Goal: Task Accomplishment & Management: Use online tool/utility

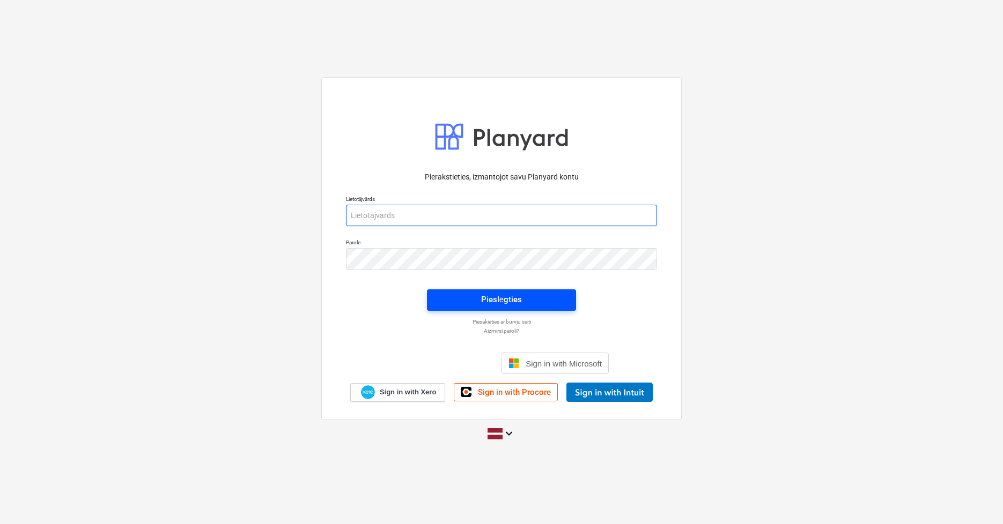
type input "[PERSON_NAME][EMAIL_ADDRESS][DOMAIN_NAME]"
click at [459, 302] on span "Pieslēgties" at bounding box center [501, 300] width 123 height 14
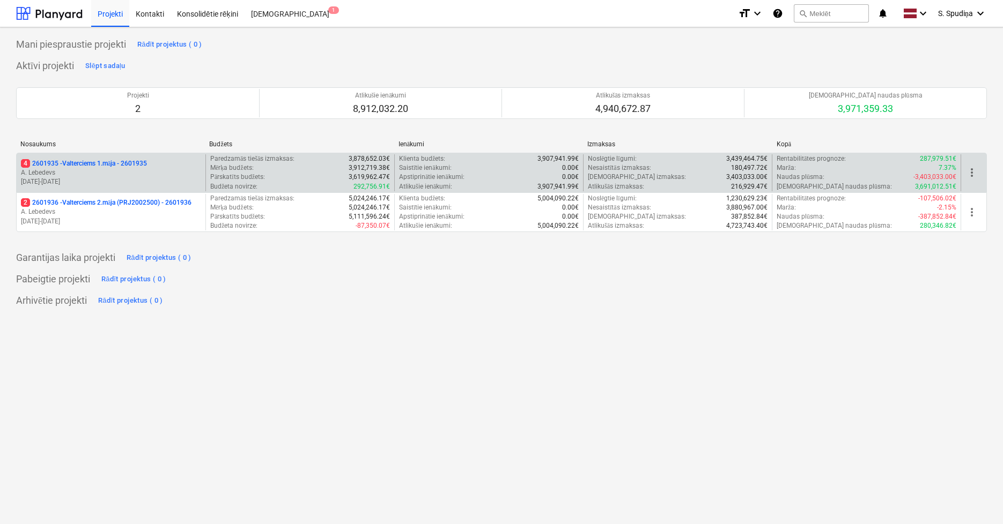
click at [133, 179] on p "[DATE] - [DATE]" at bounding box center [111, 181] width 180 height 9
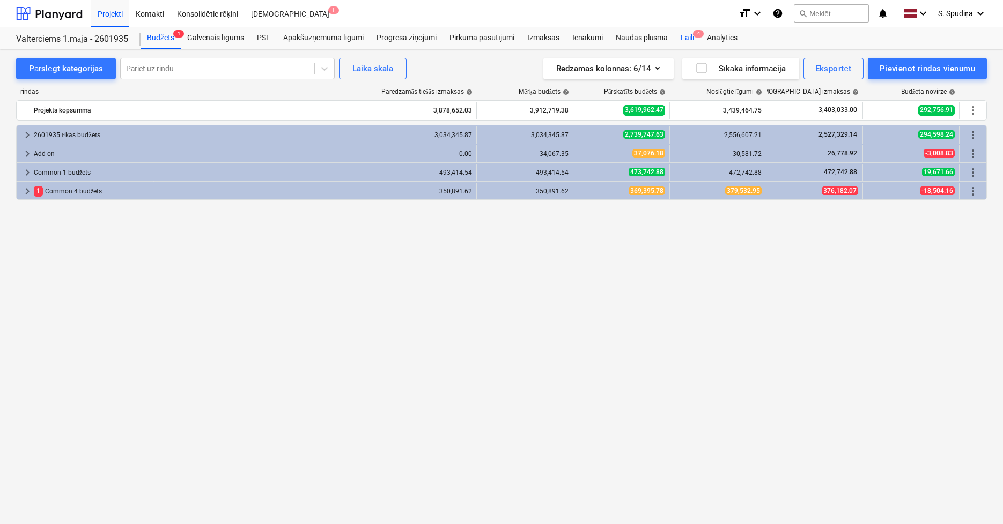
click at [692, 39] on div "Faili 4" at bounding box center [687, 37] width 26 height 21
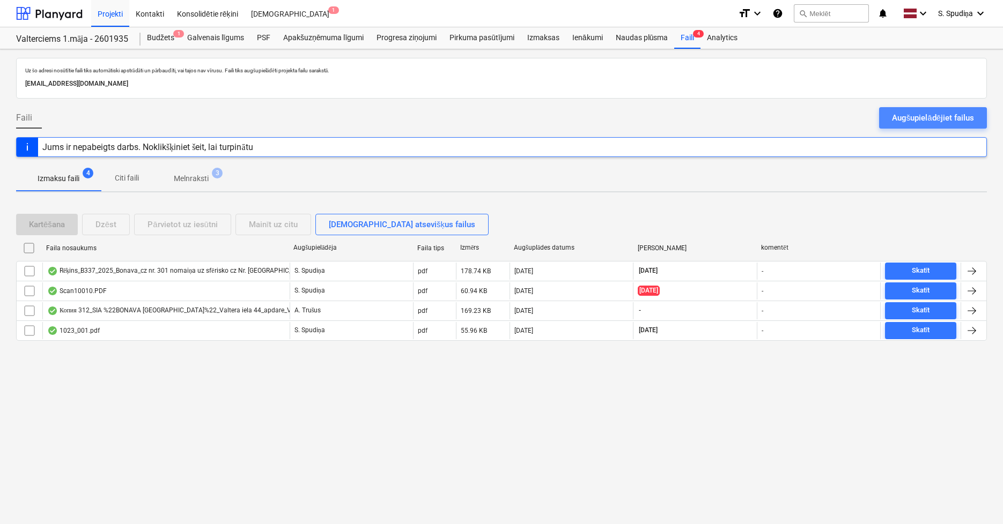
click at [936, 111] on div "Augšupielādējiet failus" at bounding box center [933, 118] width 82 height 14
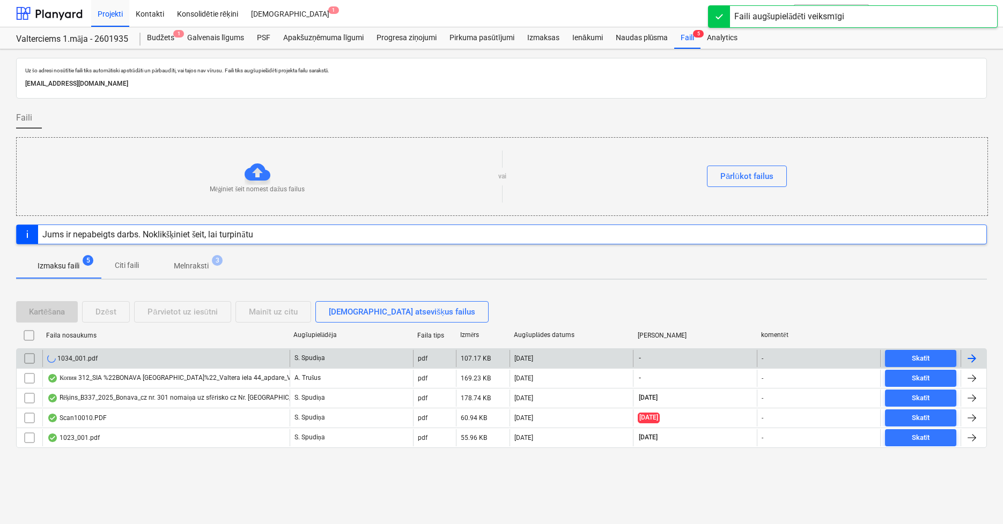
click at [64, 358] on div "1034_001.pdf" at bounding box center [72, 358] width 50 height 9
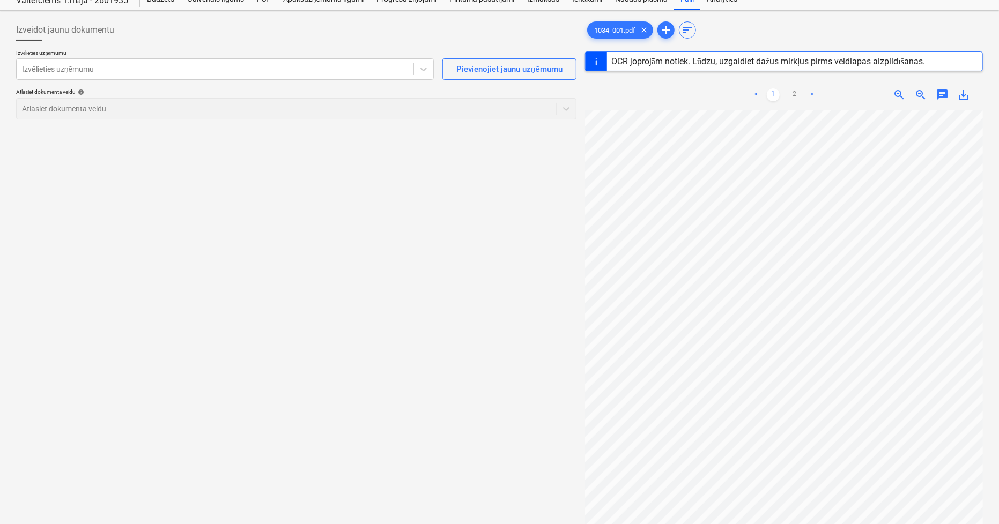
scroll to position [60, 0]
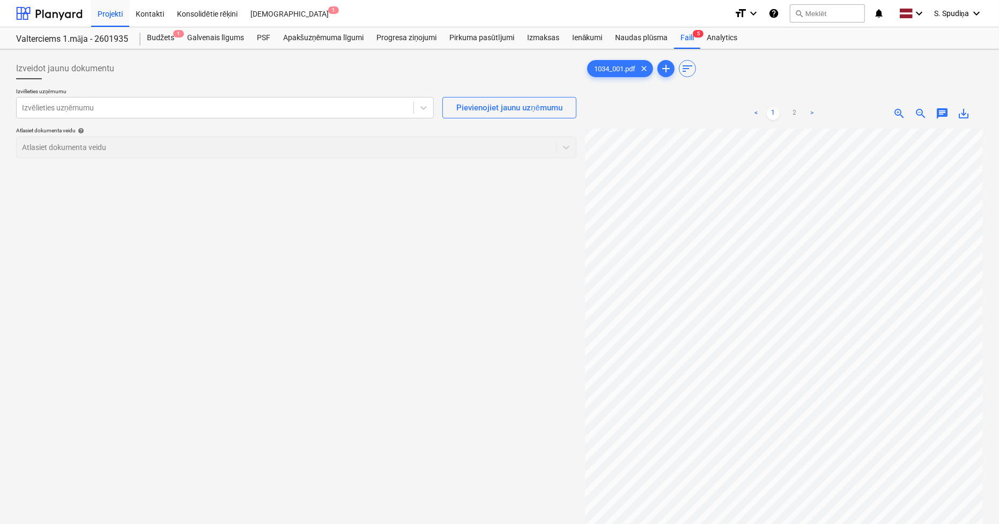
scroll to position [0, 6]
click at [103, 11] on div "Projekti" at bounding box center [110, 12] width 38 height 27
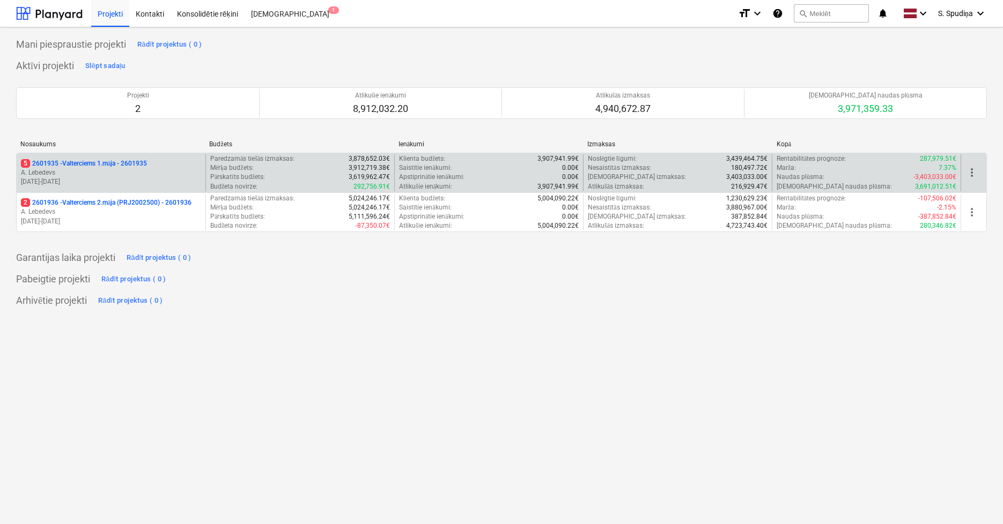
click at [116, 181] on p "[DATE] - [DATE]" at bounding box center [111, 181] width 180 height 9
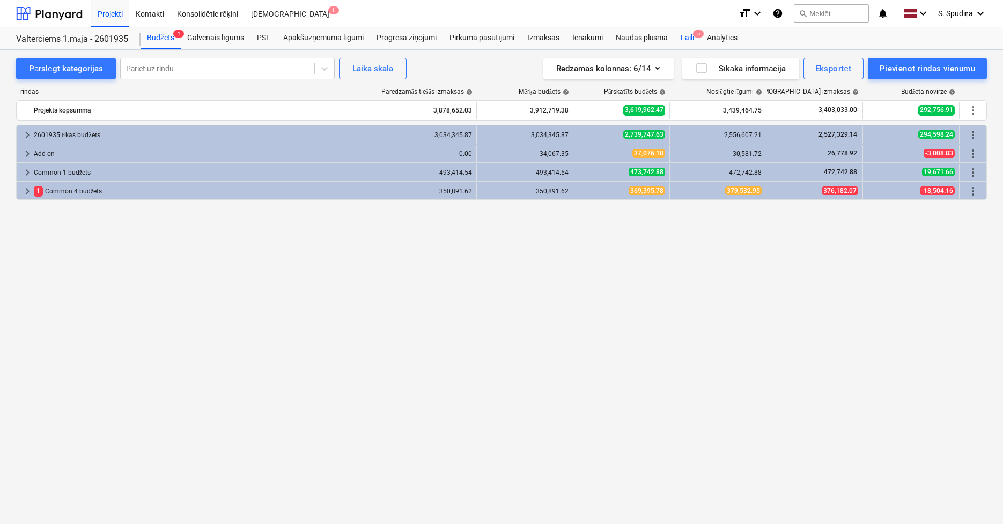
click at [684, 39] on div "Faili 5" at bounding box center [687, 37] width 26 height 21
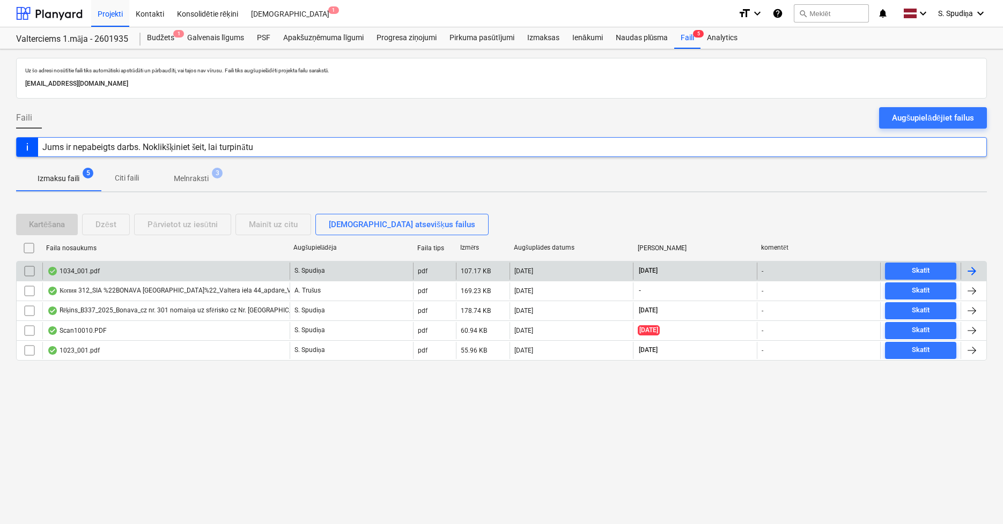
click at [131, 274] on div "1034_001.pdf" at bounding box center [165, 271] width 247 height 17
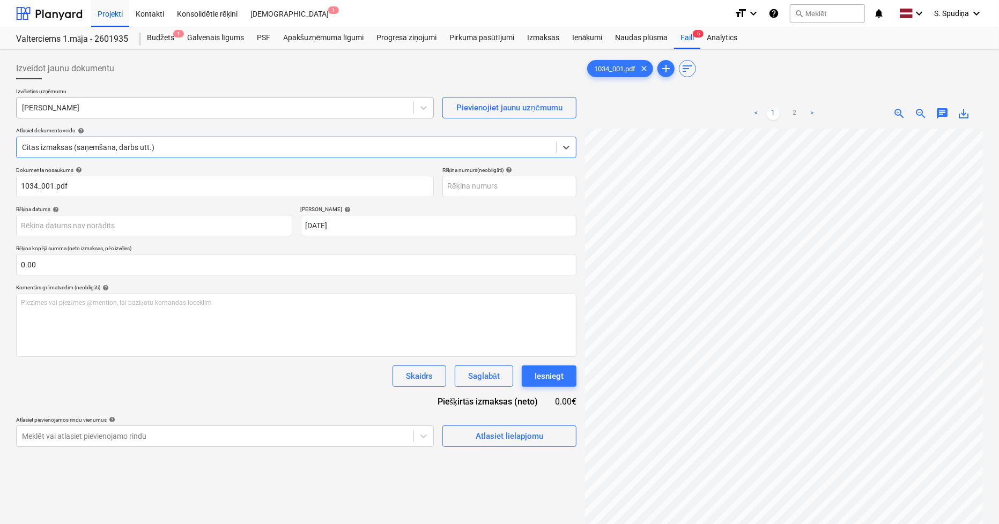
click at [120, 112] on div at bounding box center [215, 107] width 386 height 11
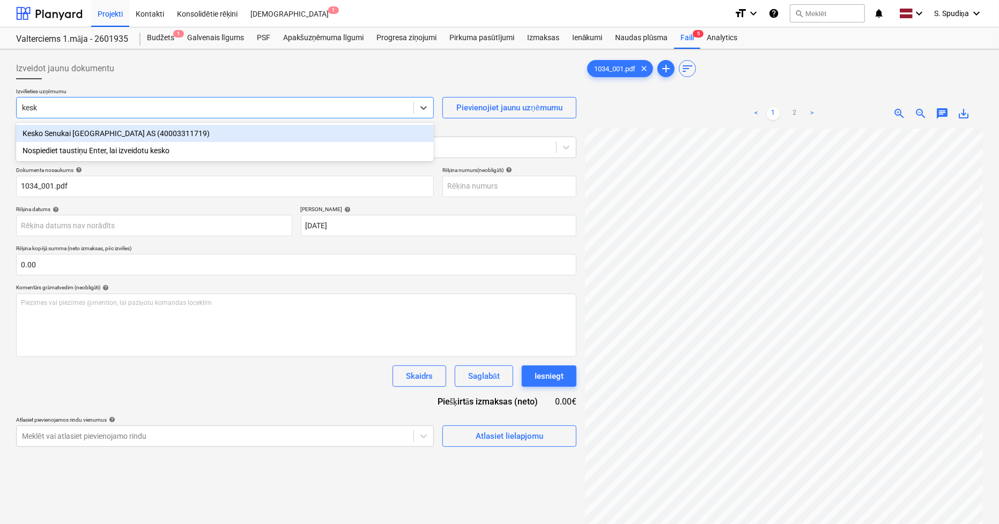
type input "kesko"
click at [124, 127] on div "Kesko Senukai [GEOGRAPHIC_DATA] AS (40003311719)" at bounding box center [225, 133] width 418 height 17
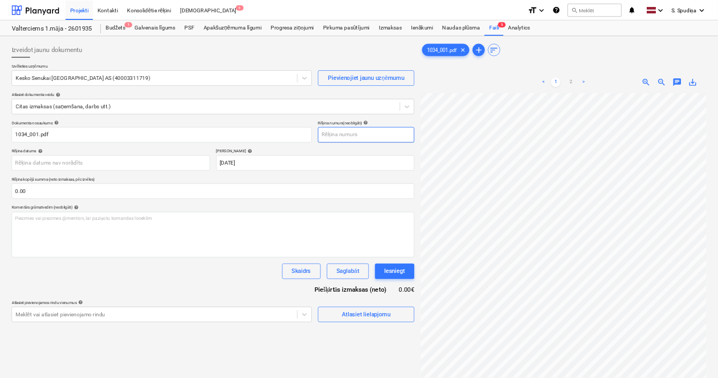
scroll to position [2, 6]
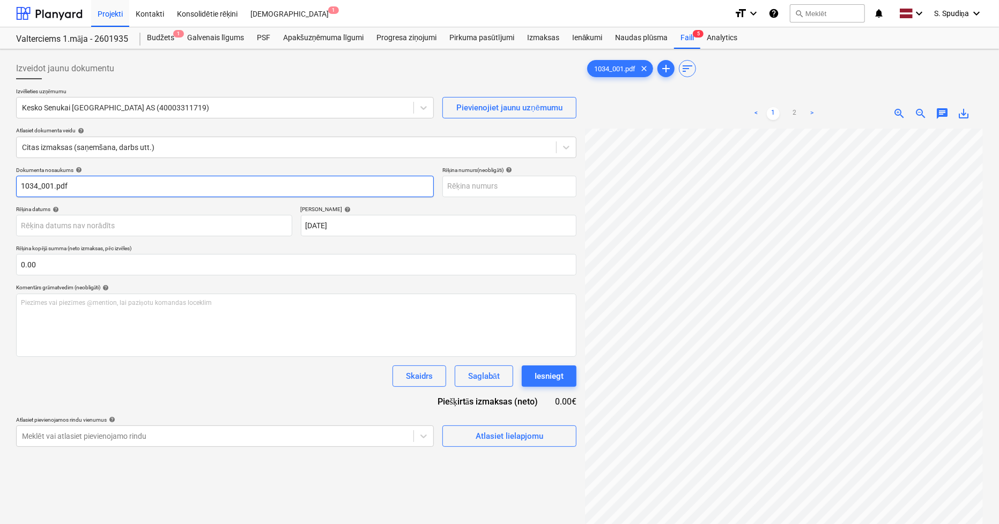
drag, startPoint x: 139, startPoint y: 185, endPoint x: -33, endPoint y: 196, distance: 173.0
click at [0, 196] on html "Projekti Kontakti Konsolidētie rēķini Iesūtne 1 format_size keyboard_arrow_down…" at bounding box center [499, 262] width 999 height 524
click at [899, 115] on span "zoom_in" at bounding box center [899, 113] width 13 height 13
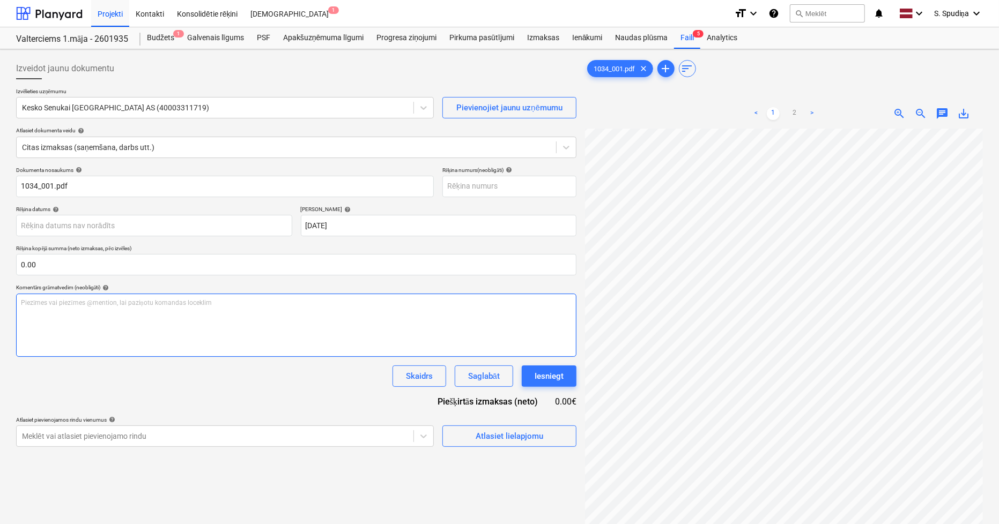
scroll to position [27, 245]
click at [562, 302] on div "Izveidot jaunu dokumentu Izvēlieties uzņēmumu Kesko Senukai [GEOGRAPHIC_DATA] A…" at bounding box center [499, 341] width 975 height 574
drag, startPoint x: 75, startPoint y: 188, endPoint x: -33, endPoint y: 192, distance: 108.4
click at [0, 192] on html "Projekti Kontakti Konsolidētie rēķini Iesūtne 1 format_size keyboard_arrow_down…" at bounding box center [499, 262] width 999 height 524
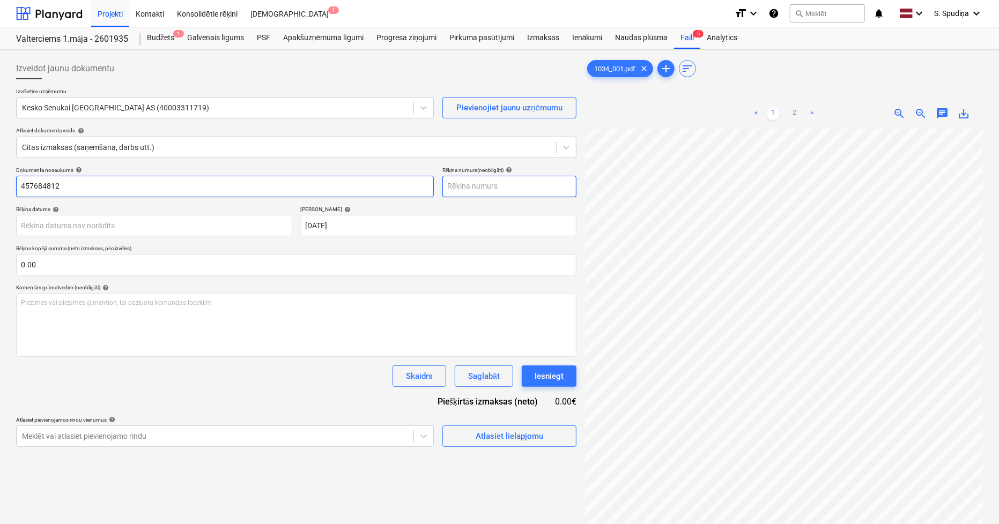
type input "457684812"
click at [507, 188] on input "text" at bounding box center [509, 186] width 134 height 21
paste input "457684812"
type input "457684812"
click at [918, 116] on span "zoom_out" at bounding box center [920, 113] width 13 height 13
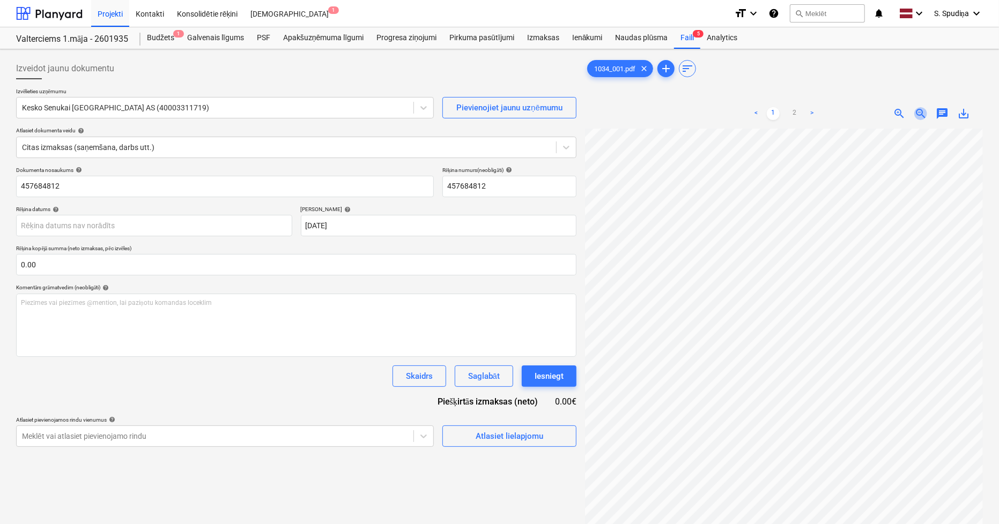
scroll to position [27, 165]
click at [918, 116] on span "zoom_out" at bounding box center [920, 113] width 13 height 13
click at [919, 119] on span "zoom_out" at bounding box center [920, 113] width 13 height 13
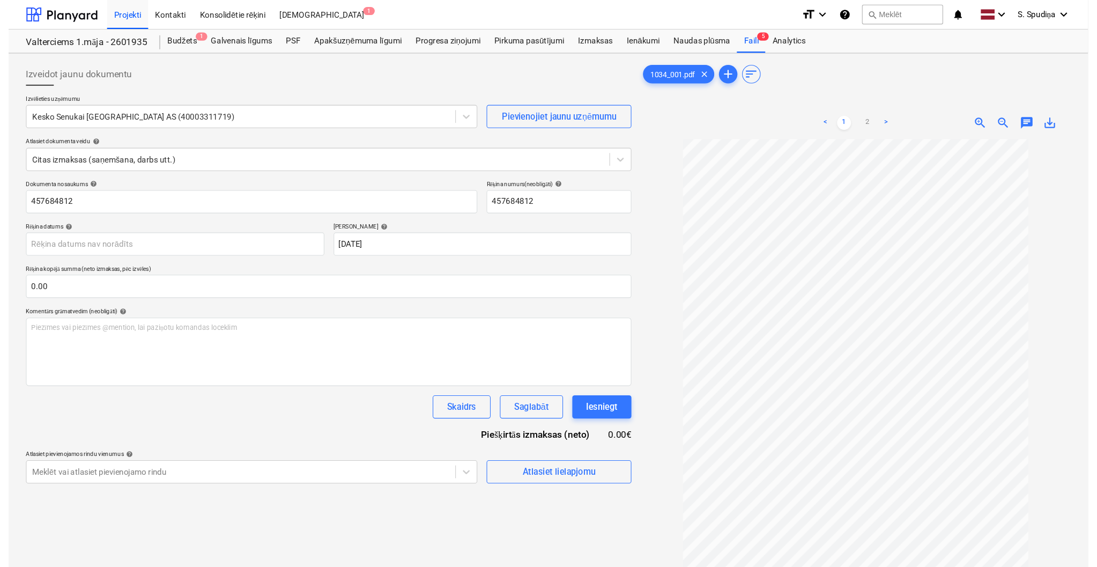
scroll to position [0, 0]
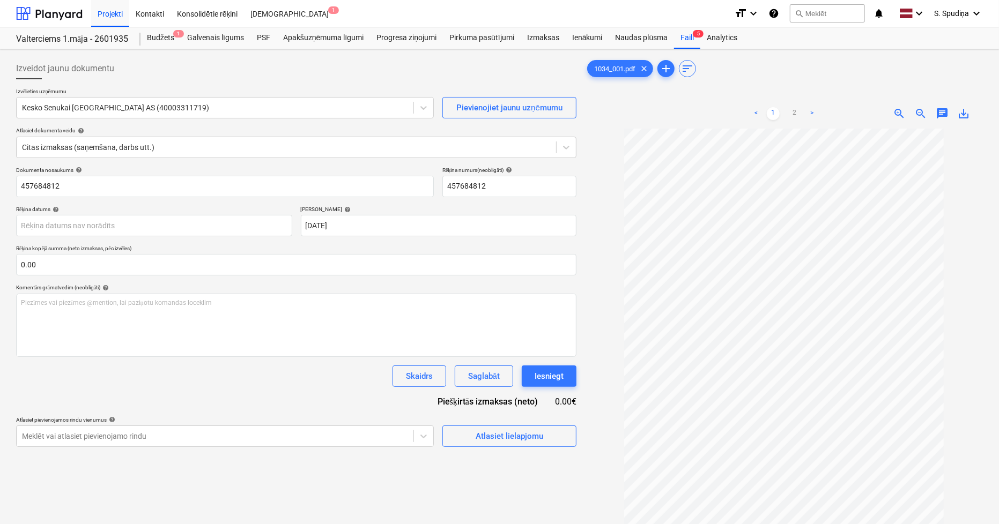
click at [897, 121] on div "< 1 2 > zoom_in zoom_out chat 0 save_alt" at bounding box center [784, 114] width 398 height 30
click at [897, 114] on span "zoom_in" at bounding box center [899, 113] width 13 height 13
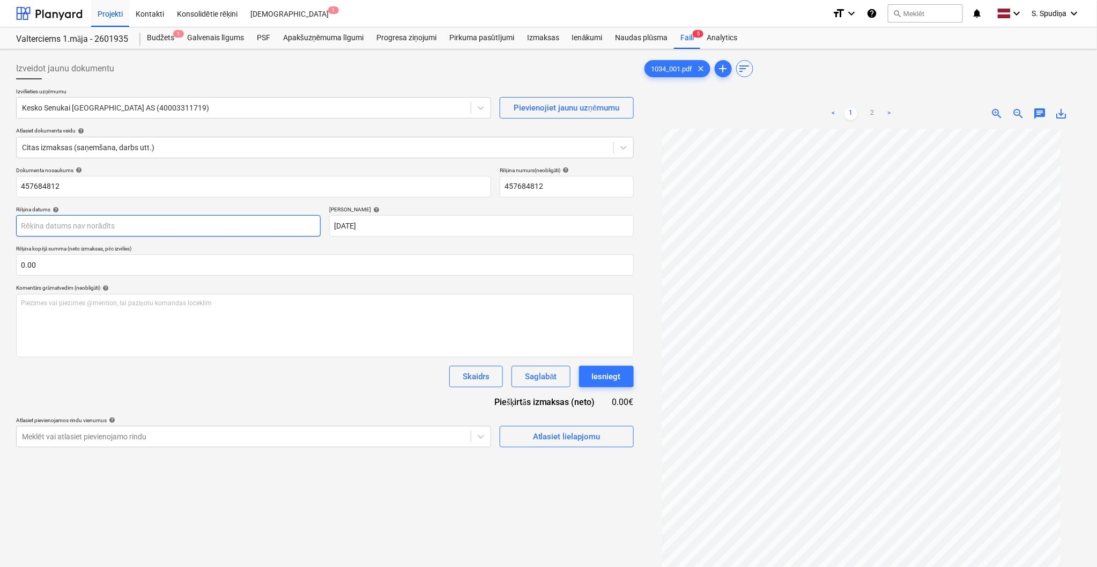
click at [86, 232] on body "Projekti Kontakti Konsolidētie rēķini Iesūtne 1 format_size keyboard_arrow_down…" at bounding box center [548, 283] width 1097 height 567
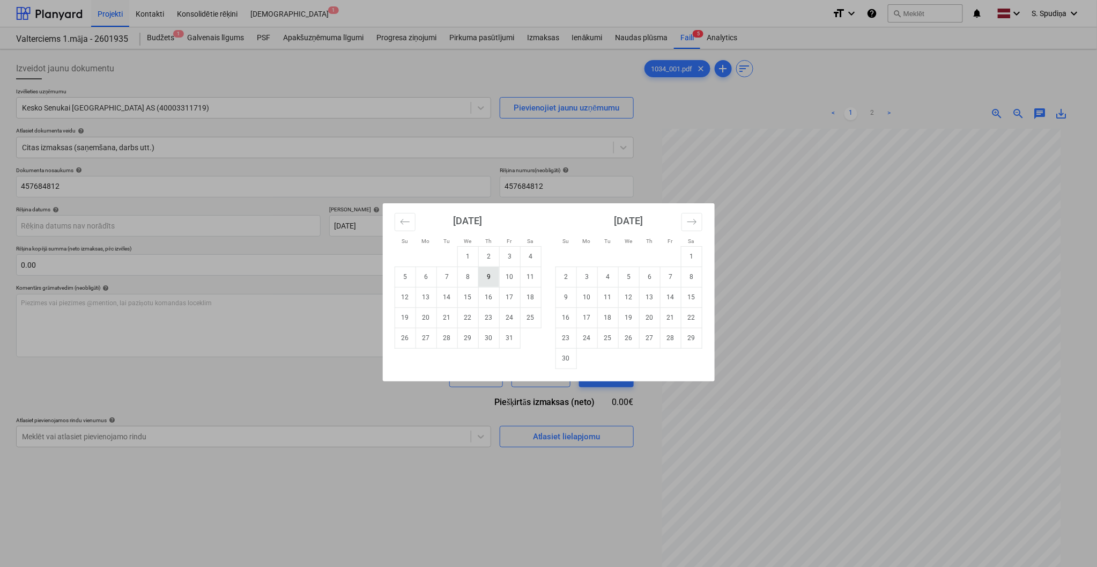
click at [494, 277] on td "9" at bounding box center [488, 276] width 21 height 20
type input "[DATE]"
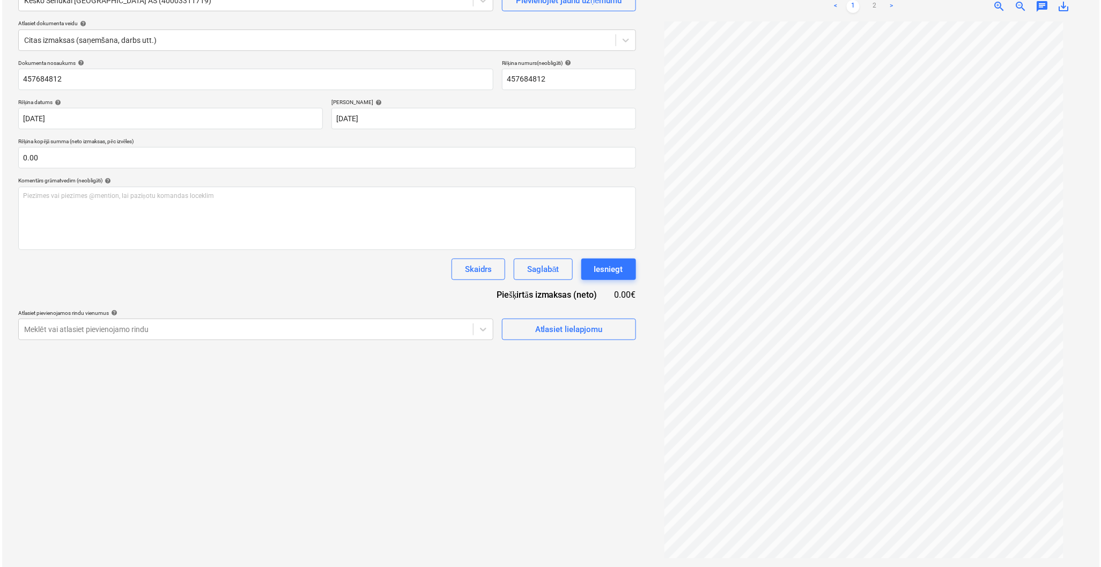
scroll to position [29, 0]
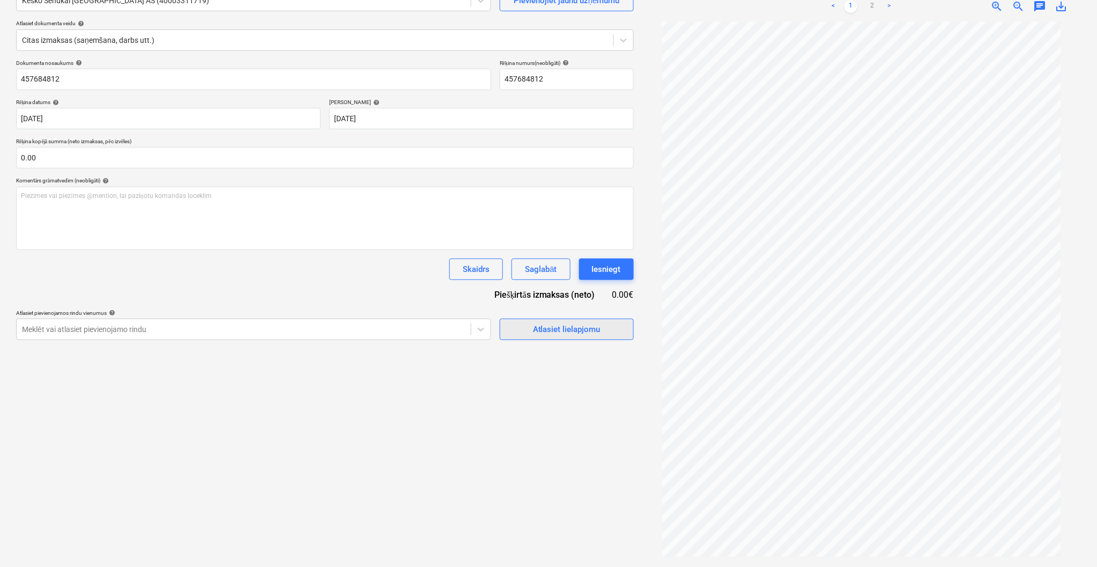
click at [579, 335] on div "Atlasiet lielapjomu" at bounding box center [567, 329] width 68 height 14
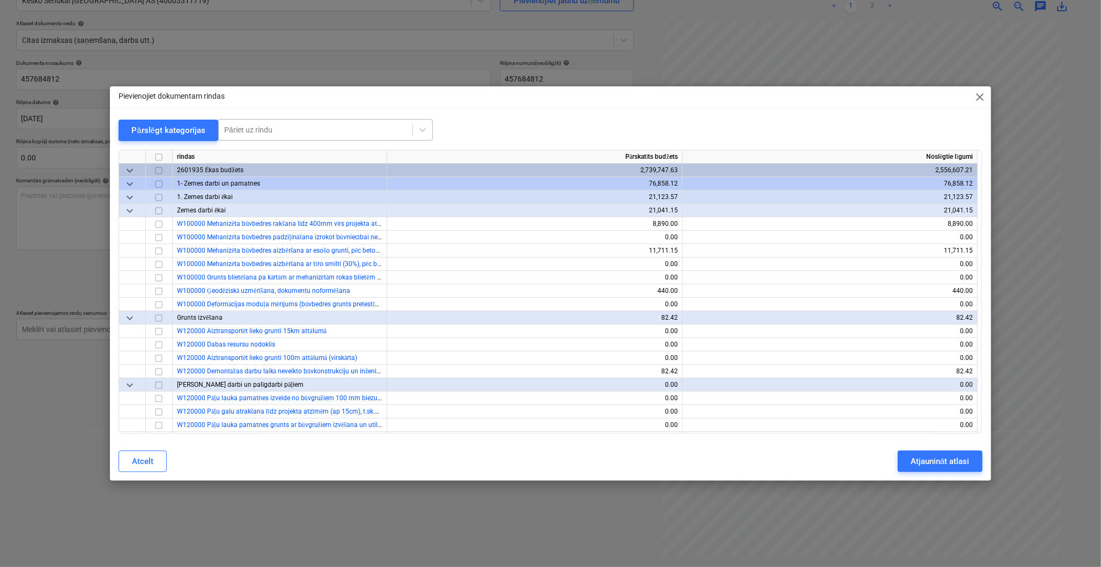
click at [338, 137] on div "Pāriet uz rindu" at bounding box center [316, 129] width 194 height 15
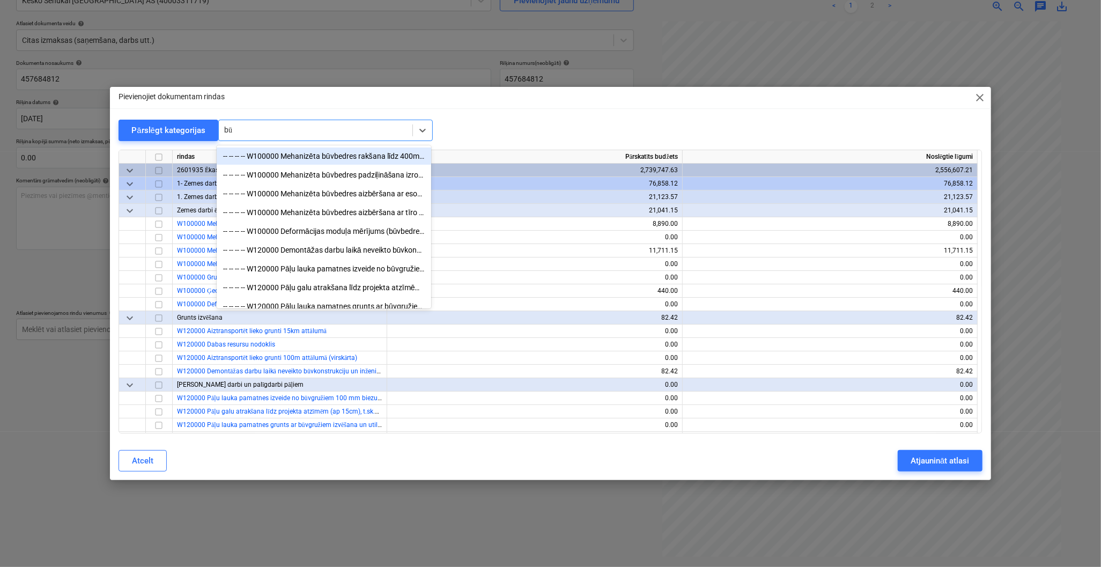
type input "būv"
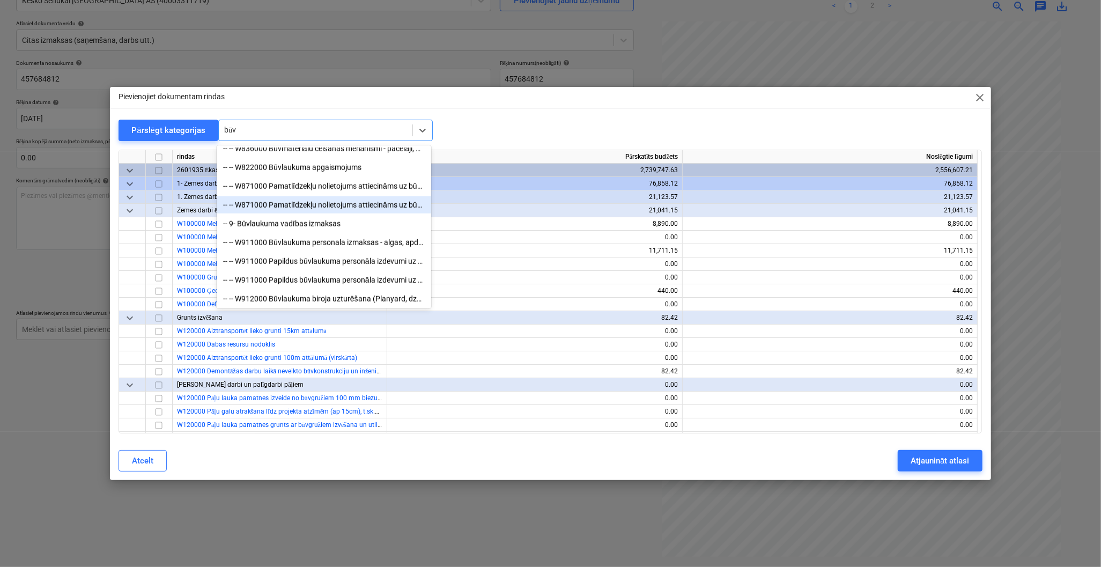
scroll to position [834, 0]
click at [305, 226] on div "-- 9- Būvlaukuma vadības izmaksas" at bounding box center [324, 222] width 214 height 17
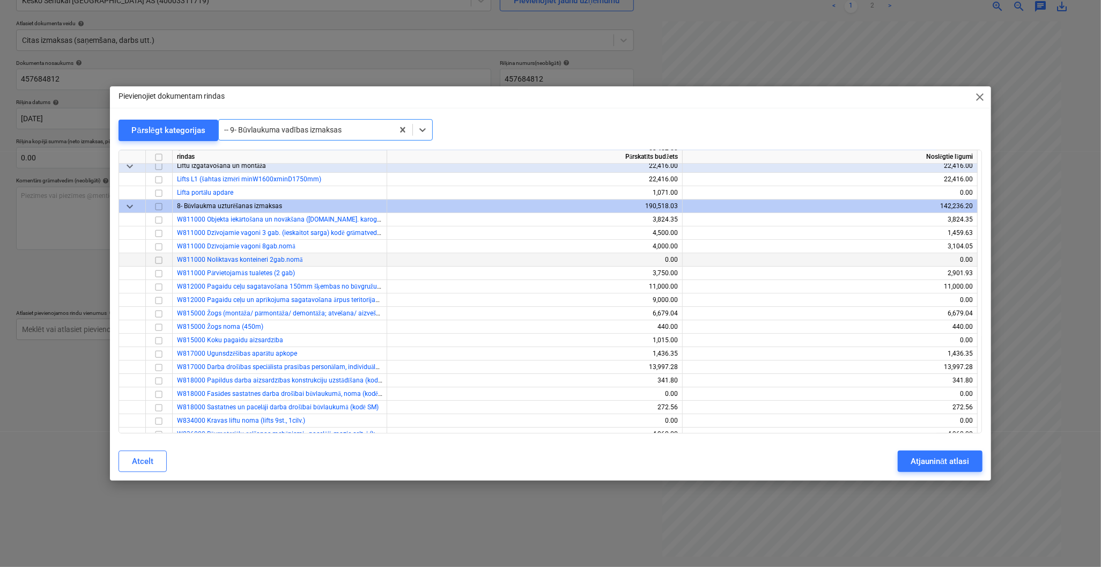
scroll to position [9200, 0]
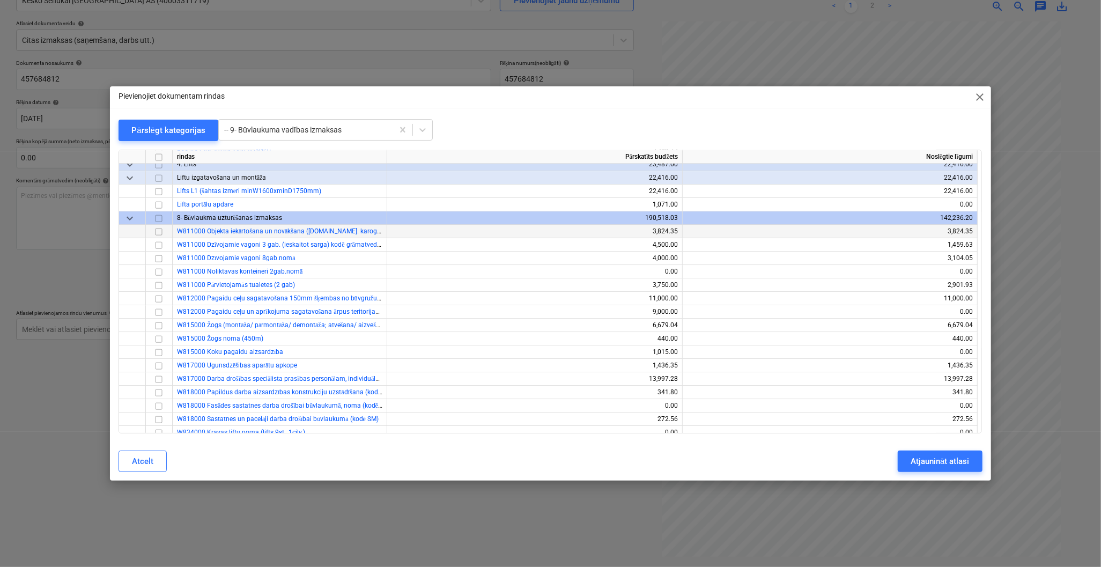
click at [222, 233] on span "W811000 Objekta iekārtošana un novākšana ([DOMAIN_NAME]. karogs, ugunsdzēsības …" at bounding box center [357, 231] width 361 height 8
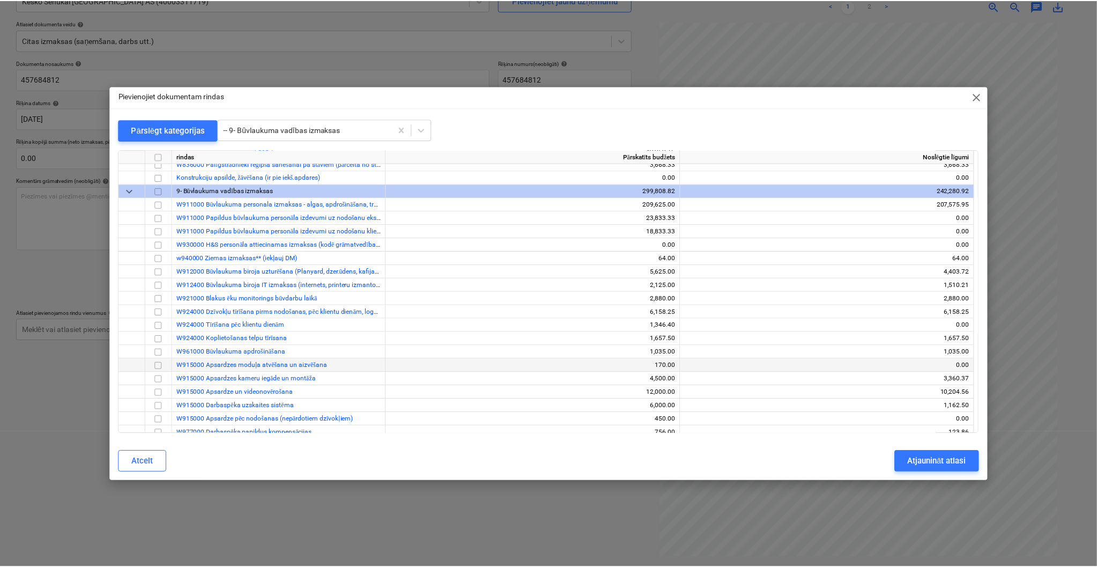
scroll to position [9677, 0]
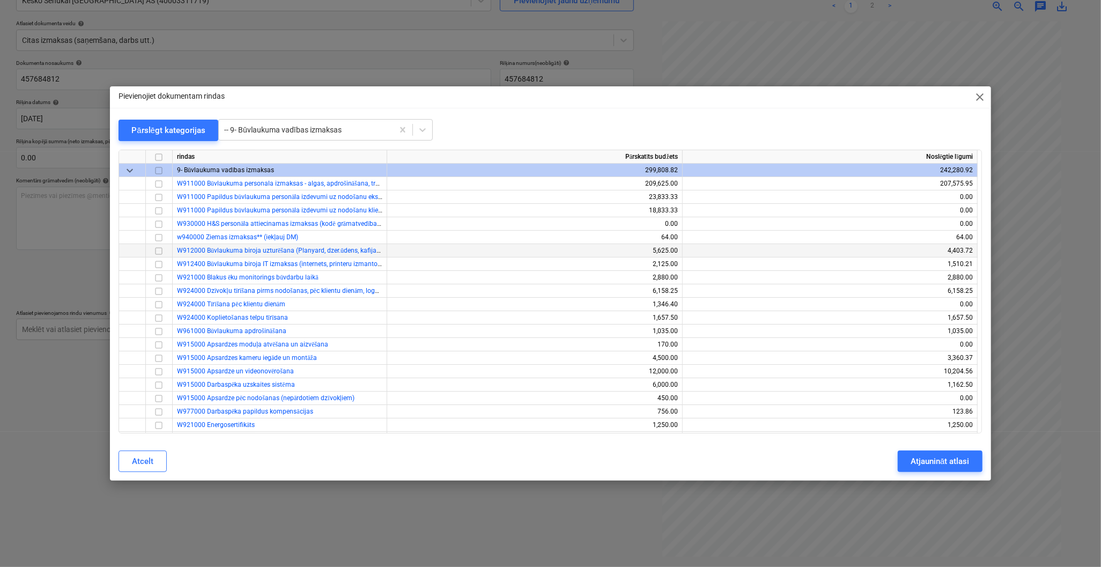
click at [316, 253] on span "W912000 Būvlaukuma biroja uzturēšana (Planyard, dzer.ūdens, kafijas aparāts u.c)" at bounding box center [296, 251] width 238 height 8
click at [154, 247] on input "checkbox" at bounding box center [158, 250] width 13 height 13
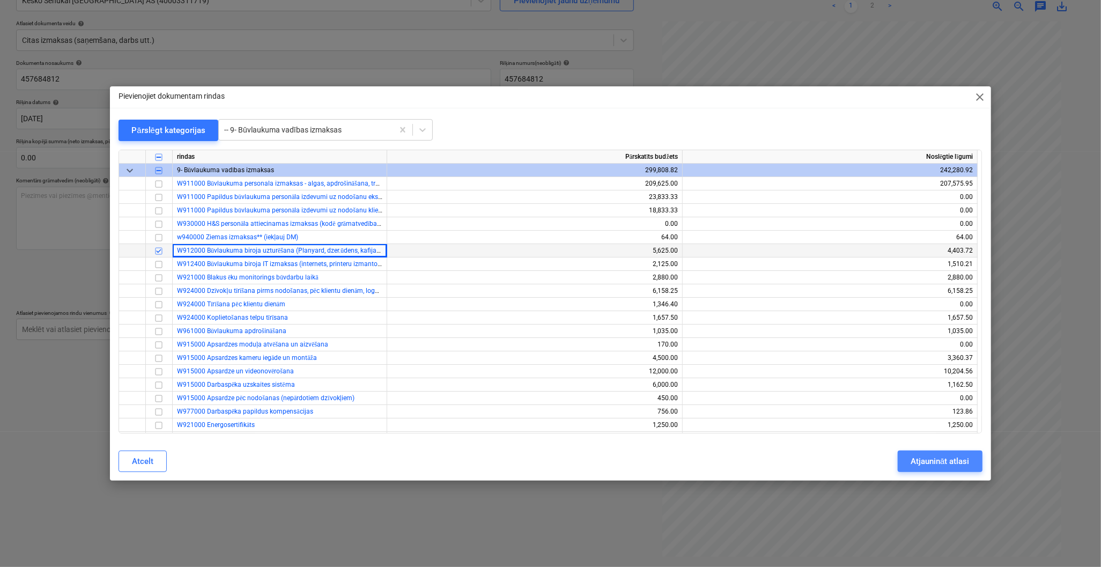
click at [938, 460] on div "Atjaunināt atlasi" at bounding box center [939, 461] width 58 height 14
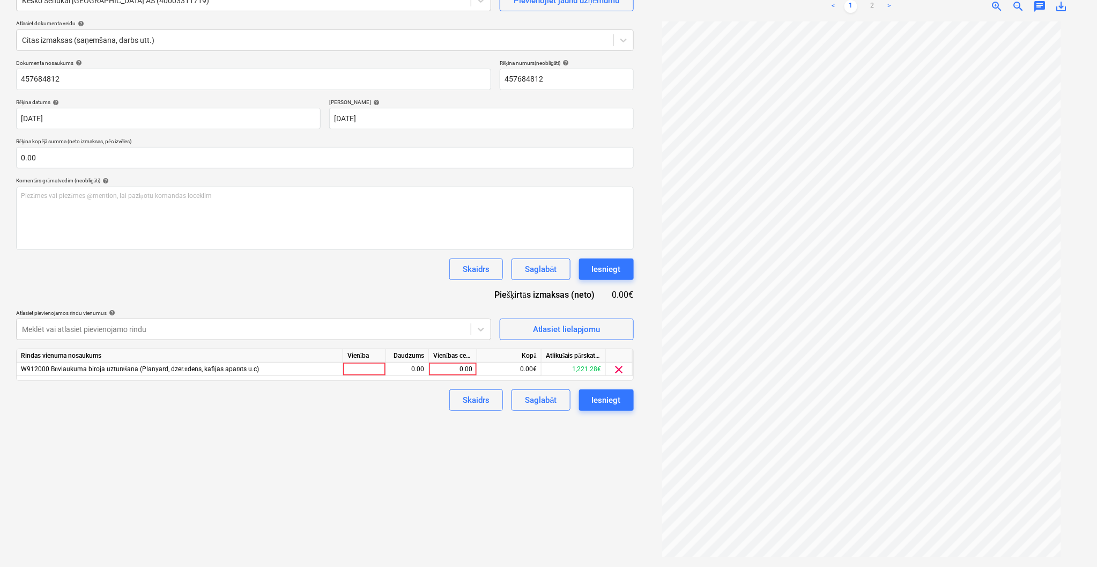
scroll to position [29, 0]
click at [869, 8] on link "2" at bounding box center [872, 6] width 13 height 13
click at [446, 368] on div "0.00" at bounding box center [452, 368] width 39 height 13
type input "55.07"
click at [851, 4] on link "1" at bounding box center [850, 6] width 13 height 13
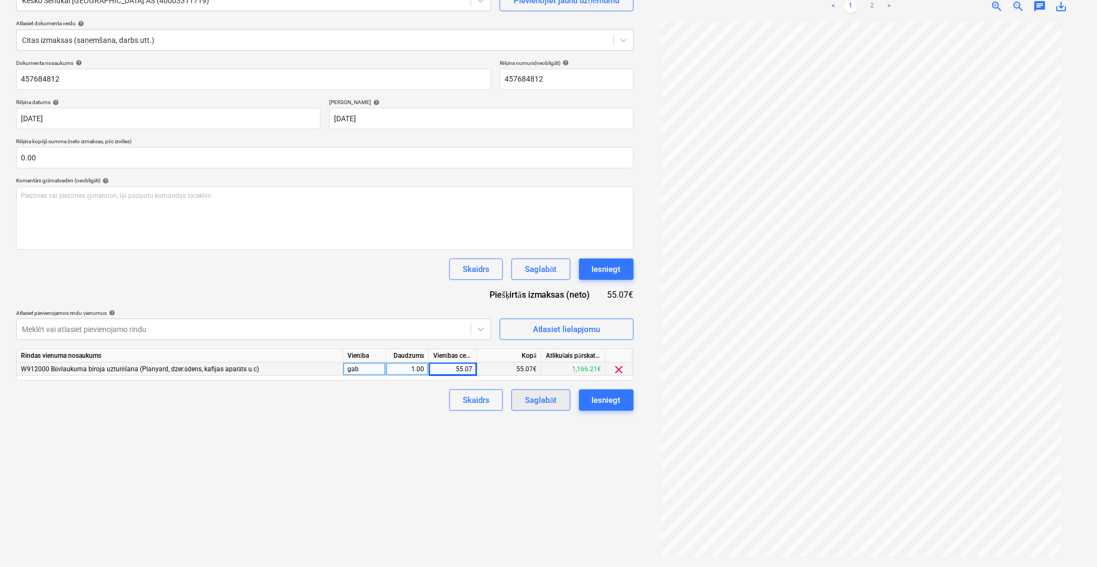
click at [547, 404] on div "Saglabāt" at bounding box center [541, 400] width 32 height 14
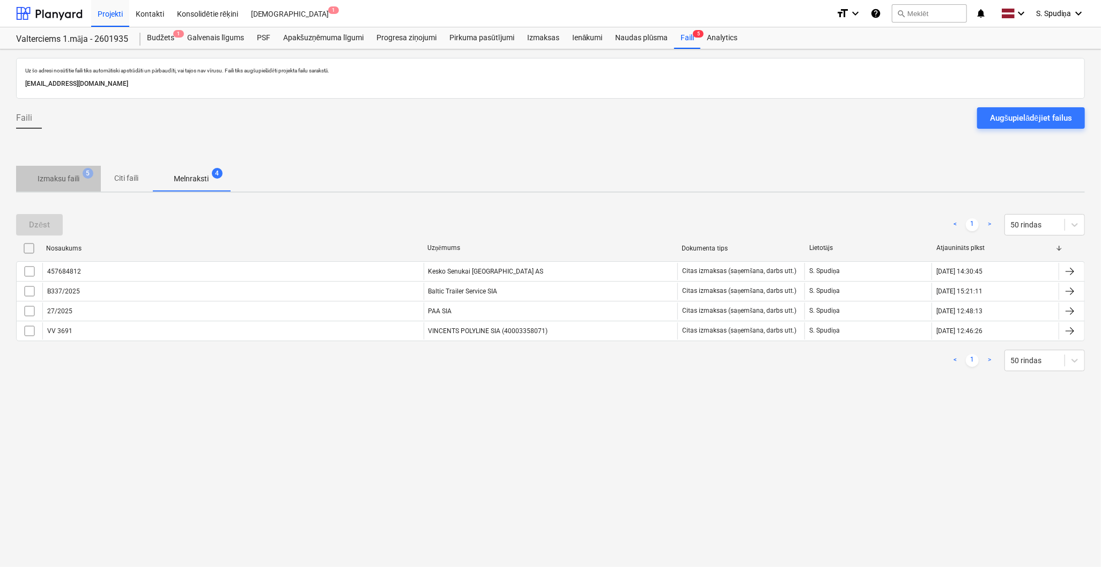
click at [62, 173] on p "Izmaksu faili" at bounding box center [59, 178] width 42 height 11
